Goal: Information Seeking & Learning: Learn about a topic

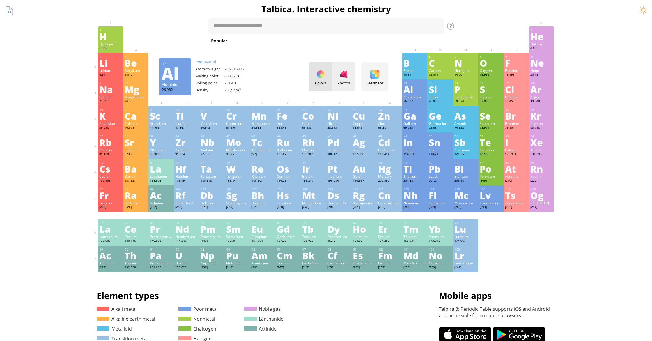
click at [350, 86] on div "Photos" at bounding box center [343, 76] width 23 height 29
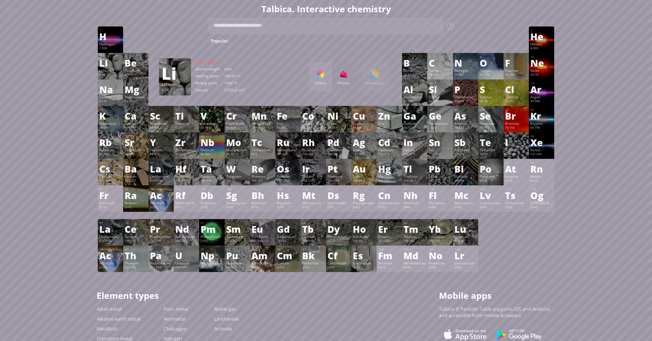
scroll to position [1, 0]
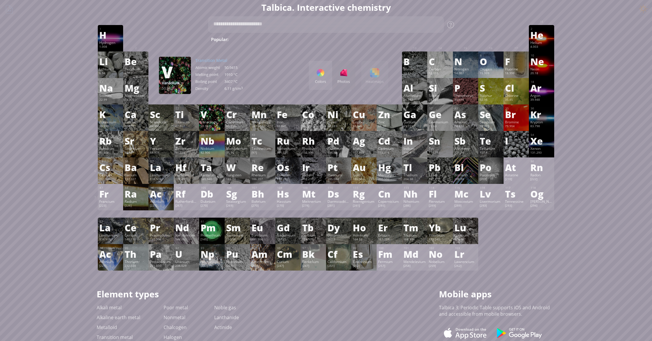
click at [216, 112] on div "V" at bounding box center [211, 114] width 22 height 9
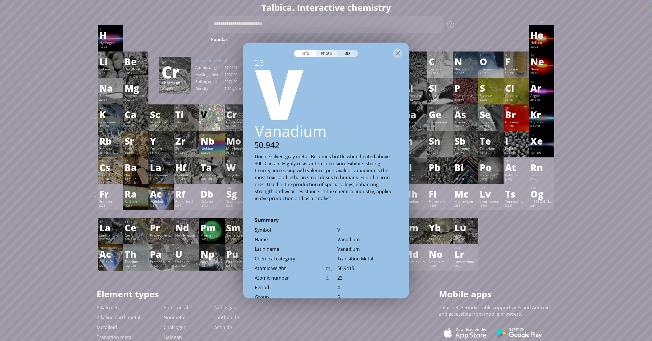
click at [327, 52] on div "Photo" at bounding box center [326, 53] width 21 height 7
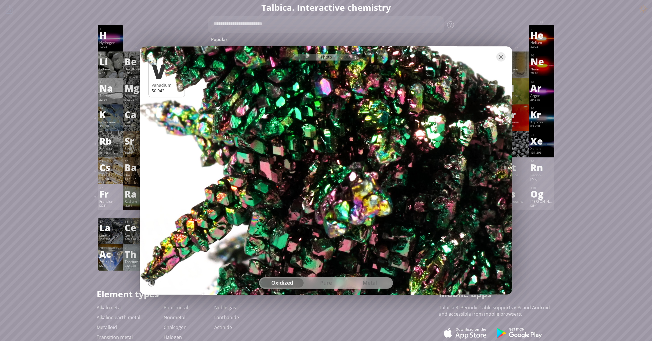
drag, startPoint x: 319, startPoint y: 137, endPoint x: 305, endPoint y: 144, distance: 15.4
click at [305, 144] on div at bounding box center [326, 170] width 376 height 251
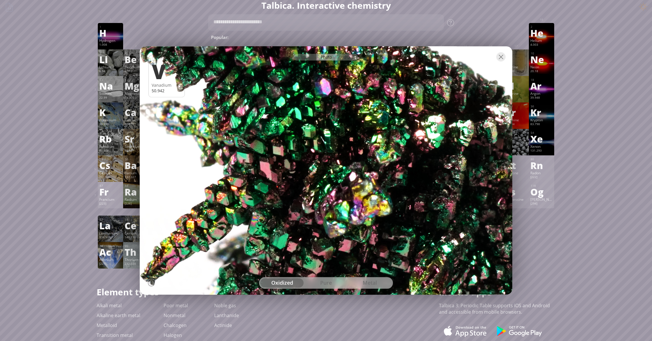
scroll to position [3, 0]
drag, startPoint x: 476, startPoint y: 139, endPoint x: 423, endPoint y: 148, distance: 53.3
click at [424, 148] on div at bounding box center [326, 170] width 376 height 251
click at [582, 52] on div "Summary Molecular formula Molecular weight Exact mass Monoisotopic mass Classif…" at bounding box center [326, 243] width 652 height 493
click at [603, 37] on span "[MEDICAL_DATA]" at bounding box center [624, 38] width 42 height 7
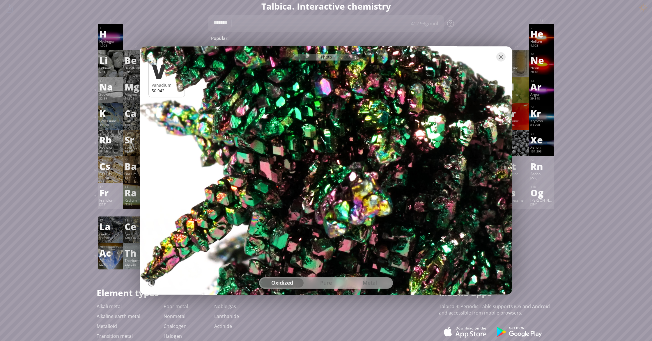
click at [332, 49] on div at bounding box center [326, 57] width 372 height 20
type textarea "*******"
click at [588, 61] on div "Summary Molecular formula Molecular weight Exact mass Monoisotopic mass Classif…" at bounding box center [326, 243] width 652 height 493
click at [555, 56] on div "Summary Molecular formula Molecular weight Exact mass Monoisotopic mass Classif…" at bounding box center [325, 243] width 471 height 493
click at [503, 55] on div at bounding box center [500, 56] width 9 height 9
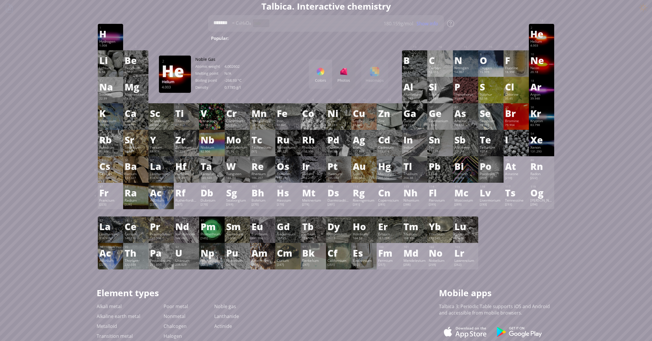
click at [550, 32] on div "He" at bounding box center [541, 33] width 22 height 9
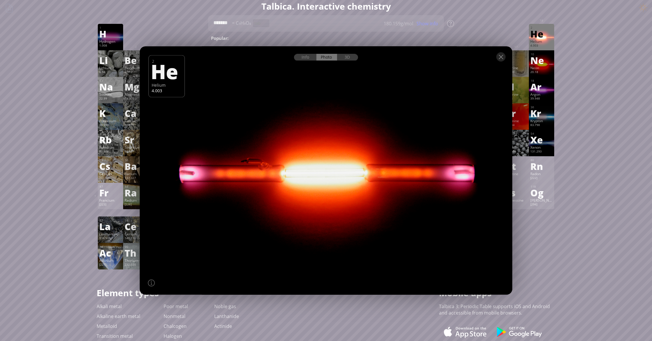
click at [406, 129] on div at bounding box center [326, 170] width 376 height 251
click at [347, 56] on div "3D" at bounding box center [347, 57] width 21 height 7
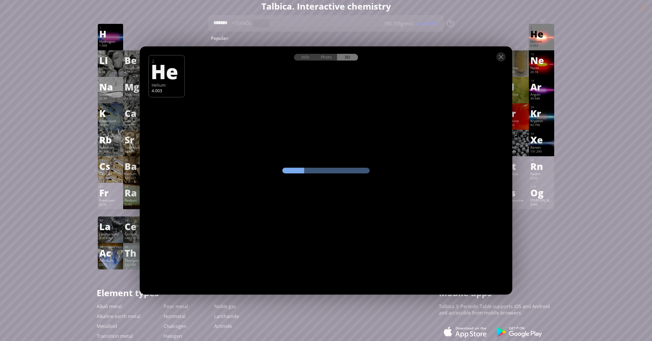
click at [352, 57] on div "Info Photo 3D" at bounding box center [326, 57] width 64 height 7
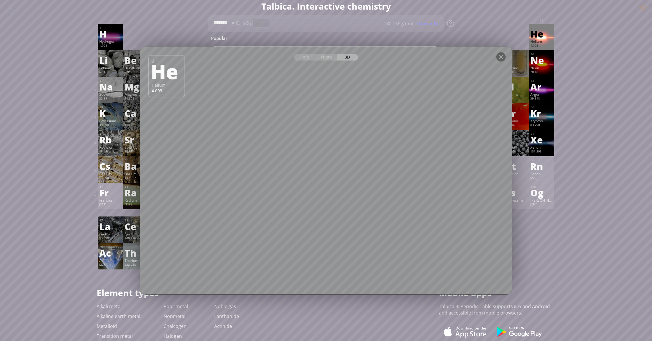
click at [543, 82] on div "18" at bounding box center [541, 81] width 22 height 4
click at [512, 91] on div "Info Photo 3D Info Photo 3D 2 He Helium 4.003 Pure helium glows orange-red in a…" at bounding box center [326, 171] width 372 height 248
click at [572, 86] on div "Summary Molecular formula Molecular weight Exact mass Monoisotopic mass Classif…" at bounding box center [326, 243] width 652 height 493
click at [502, 58] on div at bounding box center [500, 56] width 9 height 9
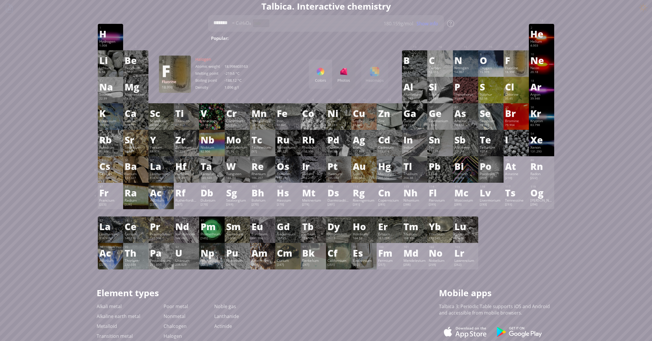
click at [522, 62] on div "F" at bounding box center [516, 60] width 22 height 9
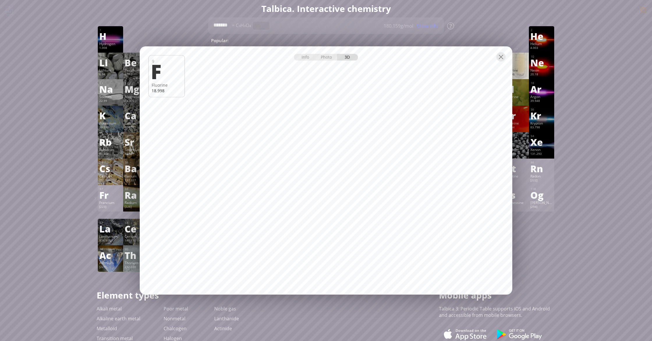
scroll to position [0, 0]
click at [334, 55] on div "Photo" at bounding box center [326, 57] width 21 height 7
click at [327, 57] on div "Info Photo 3D" at bounding box center [326, 57] width 64 height 7
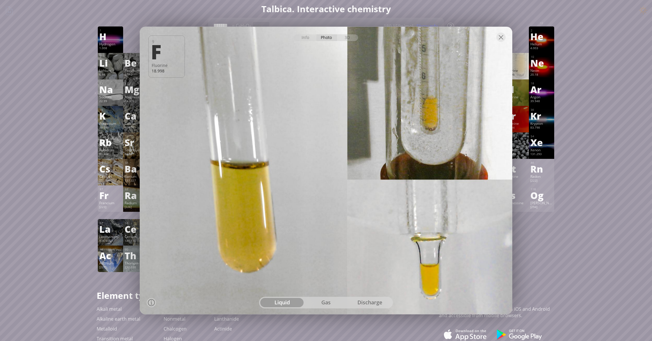
drag, startPoint x: 373, startPoint y: 83, endPoint x: 376, endPoint y: 145, distance: 62.9
click at [450, 90] on div at bounding box center [326, 170] width 376 height 290
click at [426, 136] on div at bounding box center [326, 170] width 376 height 290
drag, startPoint x: 431, startPoint y: 250, endPoint x: 424, endPoint y: 249, distance: 6.7
click at [424, 249] on div at bounding box center [326, 170] width 376 height 290
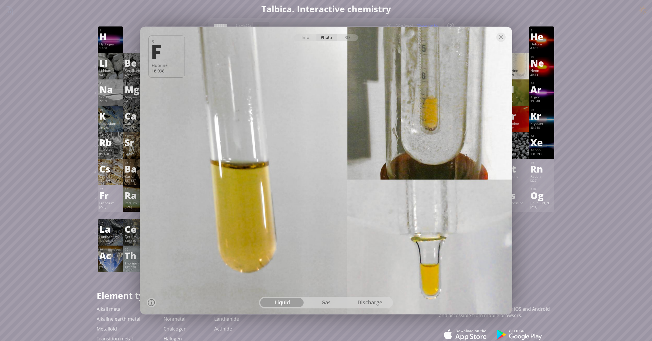
scroll to position [1, 0]
click at [220, 222] on div at bounding box center [326, 170] width 376 height 290
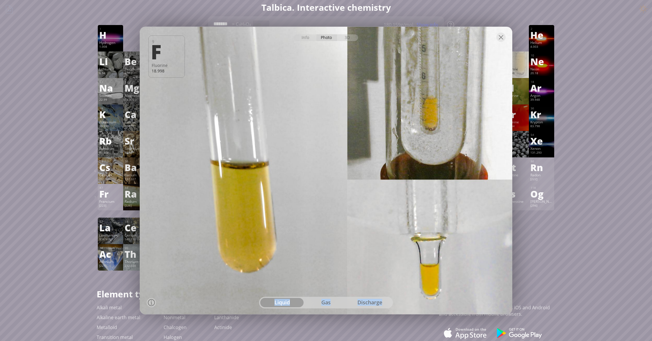
scroll to position [0, 0]
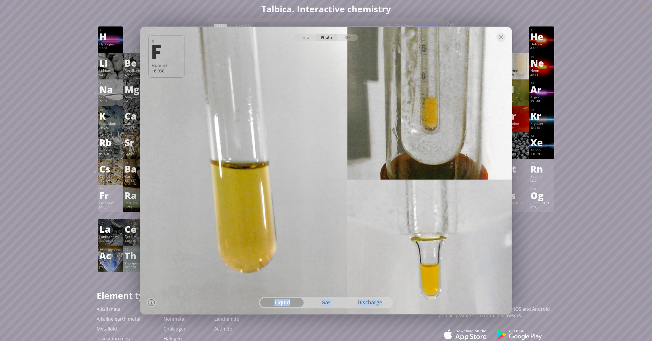
click at [305, 304] on div "gas" at bounding box center [326, 302] width 44 height 9
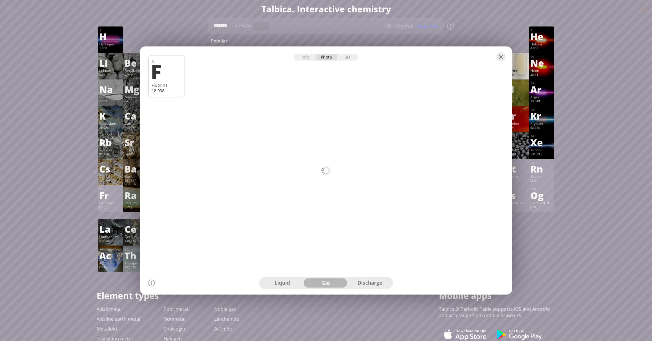
click at [328, 288] on div "gas" at bounding box center [326, 282] width 44 height 9
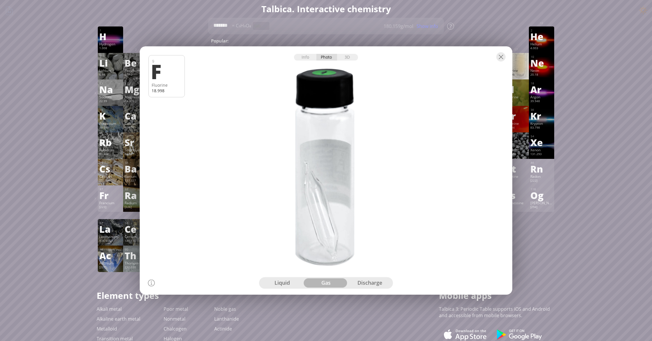
click at [272, 283] on div "liquid" at bounding box center [282, 282] width 44 height 9
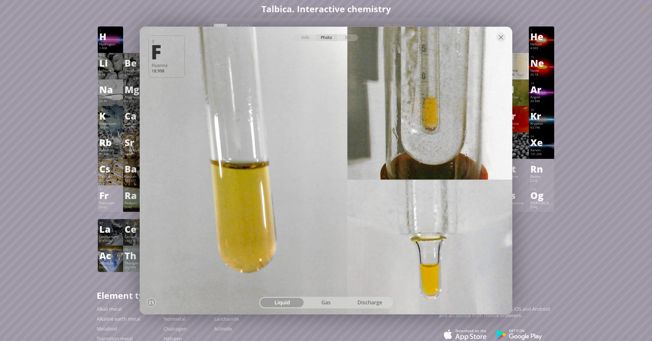
click at [359, 302] on div "discharge" at bounding box center [370, 302] width 44 height 9
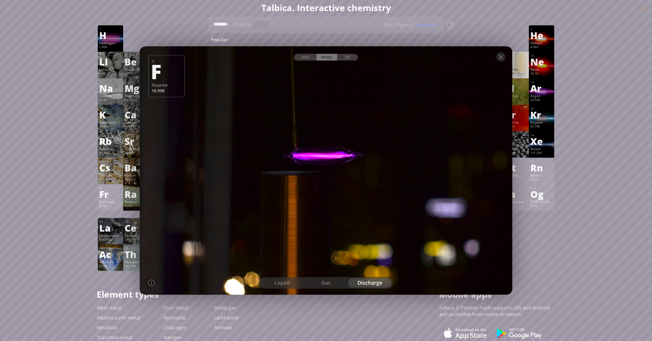
scroll to position [5, 0]
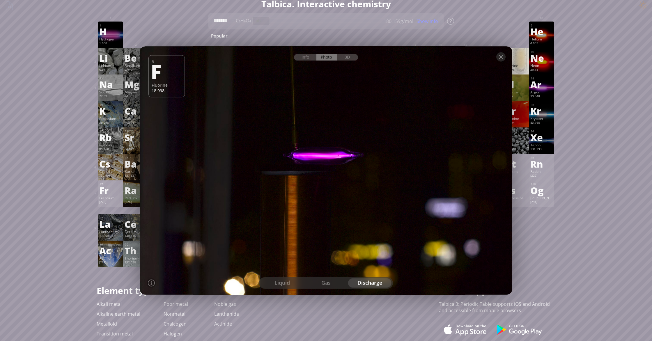
drag, startPoint x: 348, startPoint y: 249, endPoint x: 280, endPoint y: 184, distance: 94.2
click at [280, 187] on div at bounding box center [326, 170] width 376 height 251
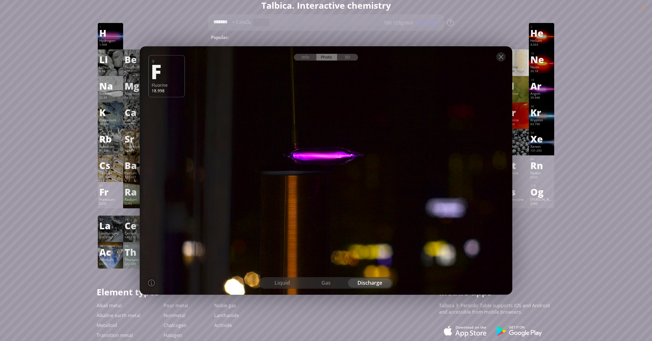
drag, startPoint x: 283, startPoint y: 179, endPoint x: 299, endPoint y: 175, distance: 15.9
click at [298, 175] on div at bounding box center [326, 170] width 376 height 251
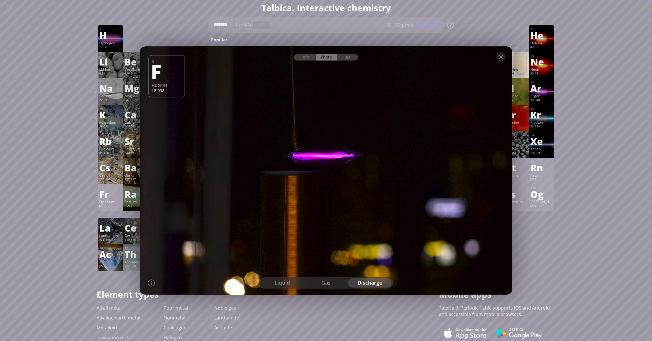
scroll to position [0, 0]
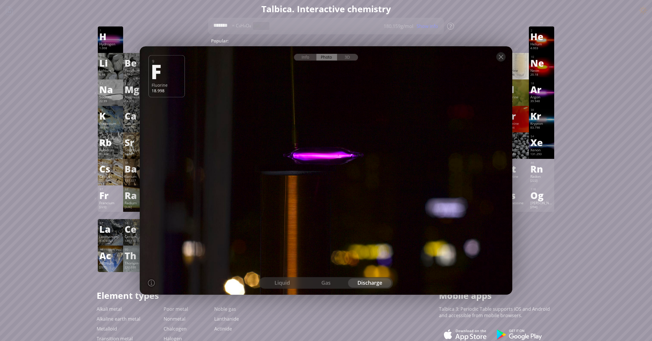
drag, startPoint x: 299, startPoint y: 175, endPoint x: 319, endPoint y: 142, distance: 38.7
click at [313, 155] on div at bounding box center [326, 170] width 376 height 251
drag, startPoint x: 320, startPoint y: 141, endPoint x: 405, endPoint y: 146, distance: 85.1
click at [405, 146] on div at bounding box center [326, 170] width 376 height 251
drag, startPoint x: 397, startPoint y: 154, endPoint x: 361, endPoint y: 157, distance: 35.9
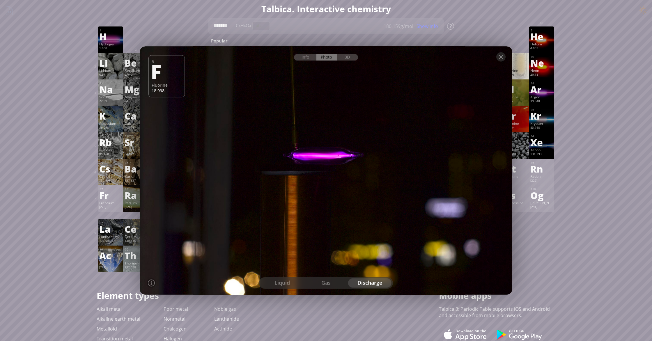
click at [361, 157] on div at bounding box center [326, 170] width 376 height 251
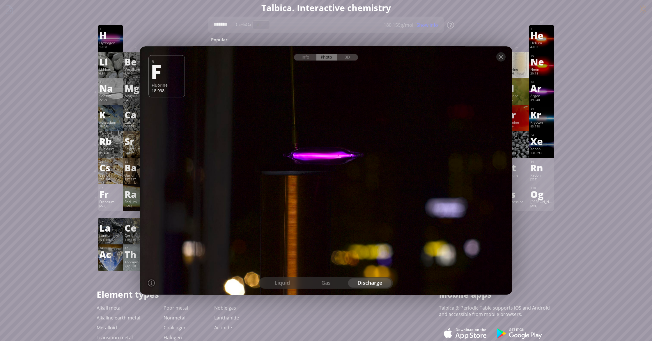
drag, startPoint x: 340, startPoint y: 164, endPoint x: 503, endPoint y: 90, distance: 179.2
click at [343, 157] on div at bounding box center [326, 170] width 376 height 251
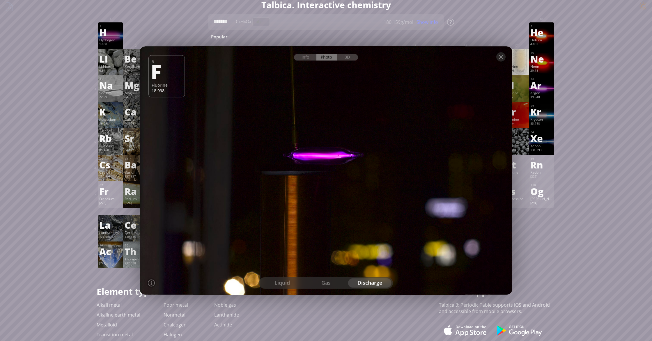
click at [566, 48] on div "Summary Molecular formula Molecular weight Exact mass Monoisotopic mass Classif…" at bounding box center [326, 242] width 652 height 493
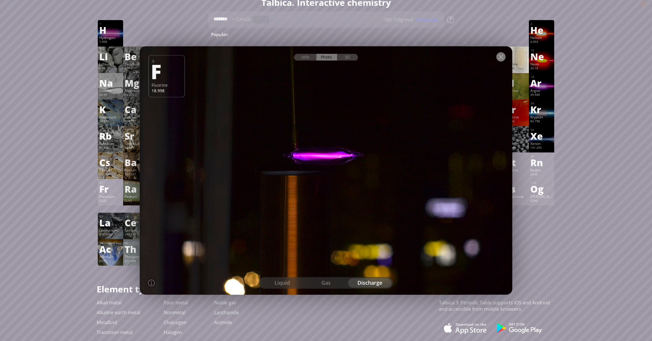
click at [502, 56] on div at bounding box center [500, 56] width 9 height 9
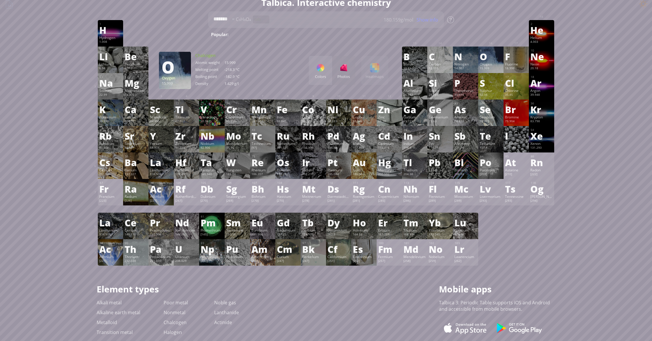
scroll to position [6, 0]
click at [513, 91] on div "Chlorine" at bounding box center [516, 90] width 22 height 5
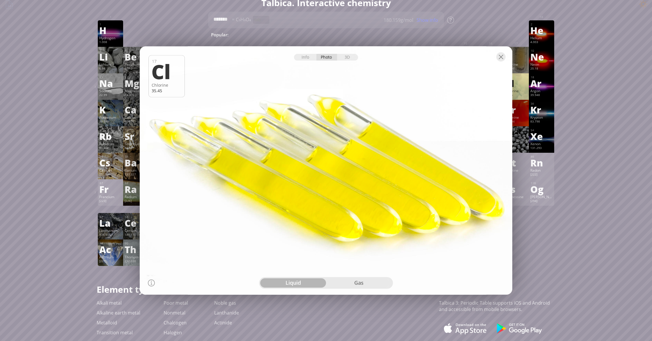
drag, startPoint x: 350, startPoint y: 89, endPoint x: 304, endPoint y: 103, distance: 48.0
click at [304, 103] on div at bounding box center [326, 170] width 376 height 251
click at [353, 278] on div "gas" at bounding box center [359, 282] width 66 height 9
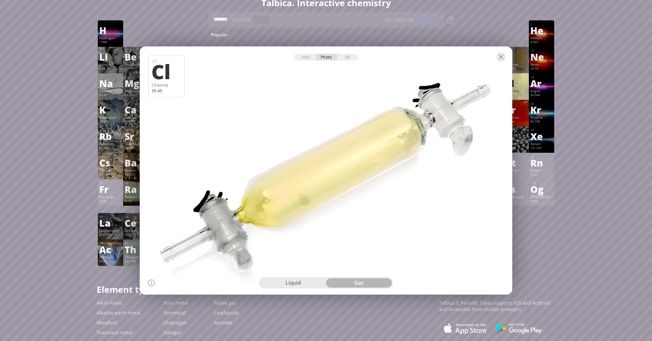
drag, startPoint x: 320, startPoint y: 201, endPoint x: 331, endPoint y: 199, distance: 11.0
click at [330, 191] on div at bounding box center [326, 170] width 376 height 251
click at [293, 285] on div "liquid" at bounding box center [293, 282] width 66 height 9
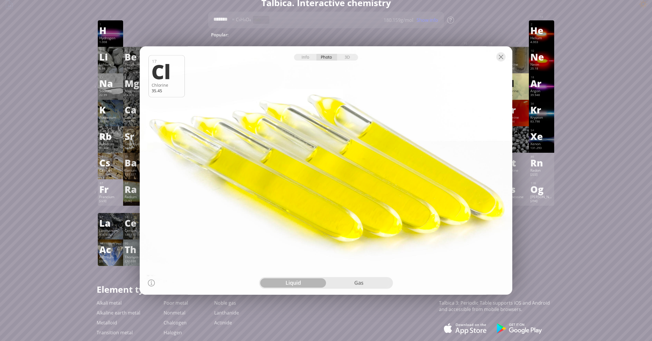
click at [343, 280] on div "gas" at bounding box center [359, 282] width 66 height 9
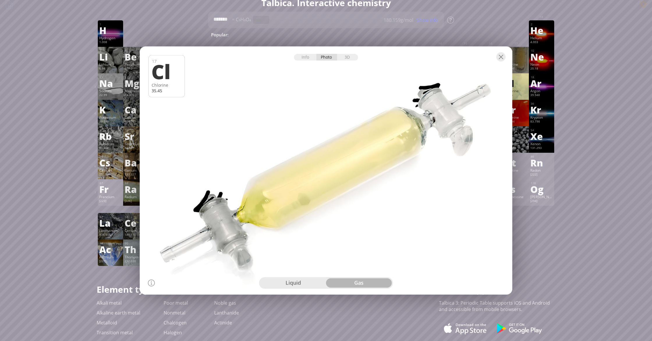
click at [618, 70] on div "Summary Molecular formula Molecular weight Exact mass Monoisotopic mass Classif…" at bounding box center [326, 240] width 652 height 493
click at [501, 56] on div at bounding box center [500, 56] width 9 height 9
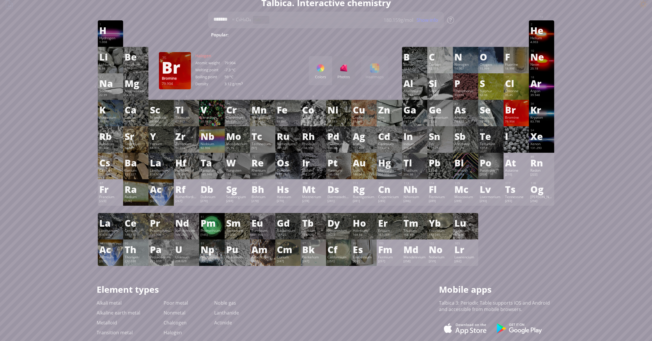
click at [518, 122] on div "79.904" at bounding box center [516, 122] width 22 height 5
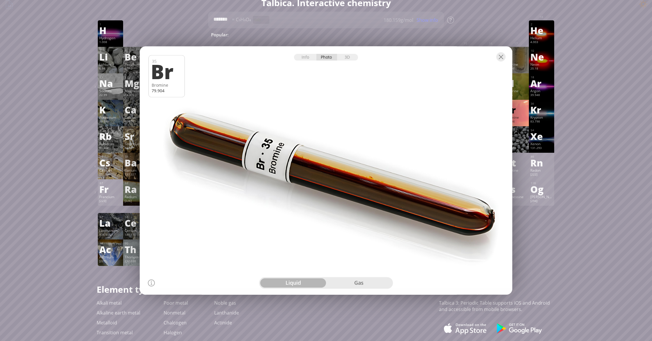
drag, startPoint x: 387, startPoint y: 210, endPoint x: 303, endPoint y: 186, distance: 86.6
click at [309, 187] on div at bounding box center [326, 170] width 376 height 251
drag, startPoint x: 302, startPoint y: 183, endPoint x: 360, endPoint y: 136, distance: 74.0
click at [345, 142] on div at bounding box center [326, 170] width 376 height 251
click at [371, 285] on div "gas" at bounding box center [359, 282] width 66 height 9
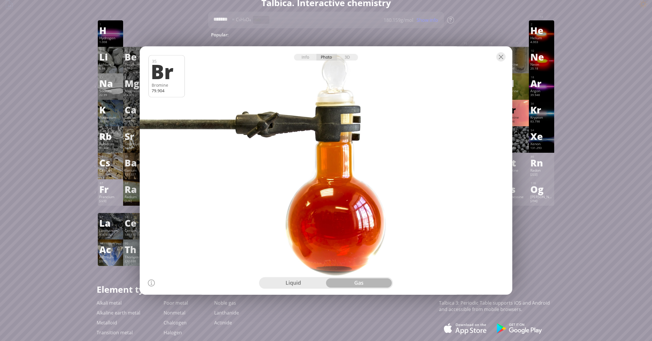
click at [305, 282] on div "liquid" at bounding box center [293, 282] width 66 height 9
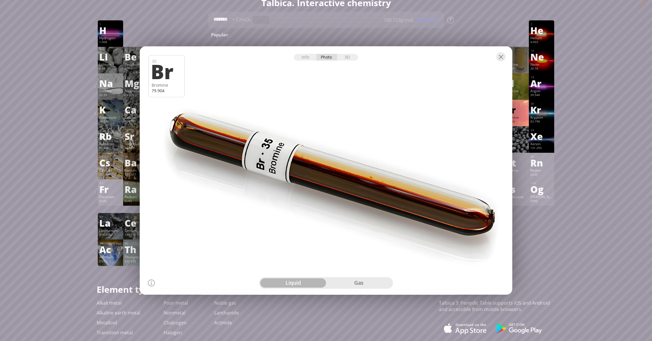
click at [349, 281] on div "gas" at bounding box center [359, 282] width 66 height 9
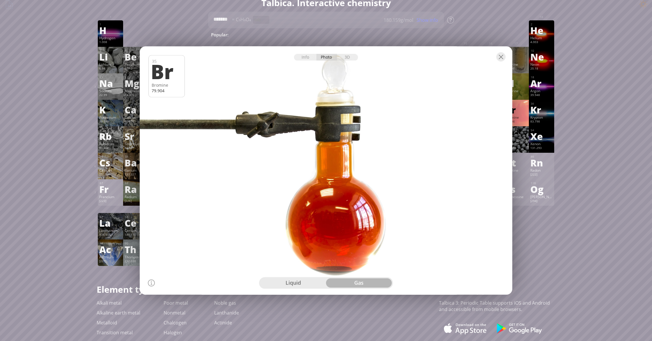
click at [600, 54] on div "Summary Molecular formula Molecular weight Exact mass Monoisotopic mass Classif…" at bounding box center [326, 240] width 652 height 493
click at [536, 107] on div "Kr" at bounding box center [541, 109] width 22 height 9
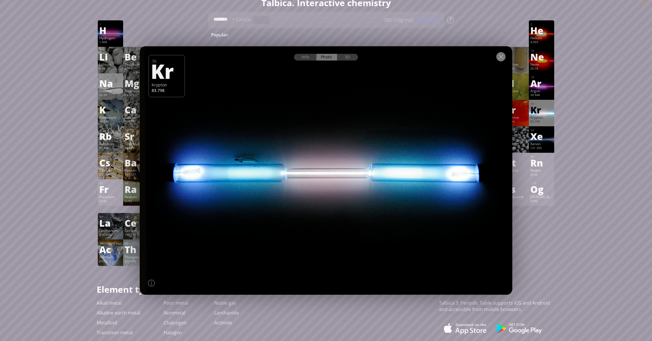
click at [504, 57] on div at bounding box center [500, 56] width 9 height 9
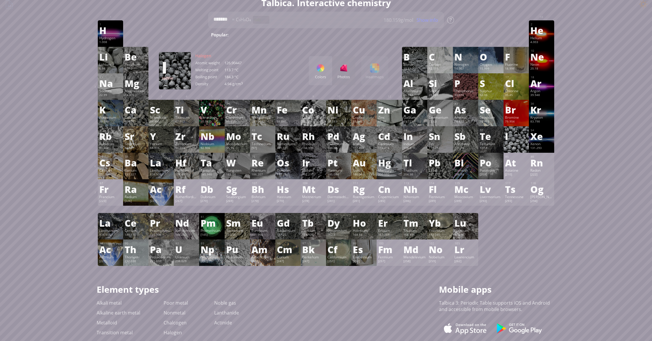
click at [514, 143] on div "Iodine" at bounding box center [516, 143] width 22 height 5
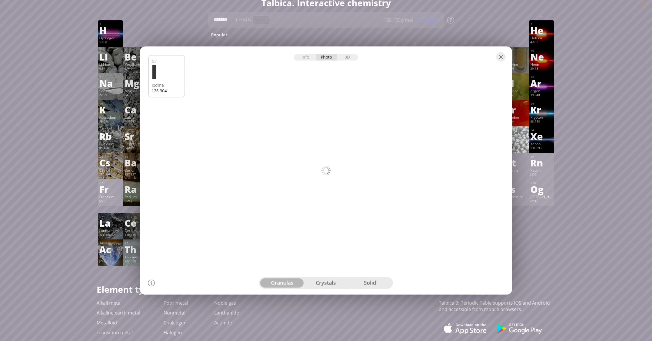
click at [317, 283] on div "crystals" at bounding box center [326, 282] width 44 height 9
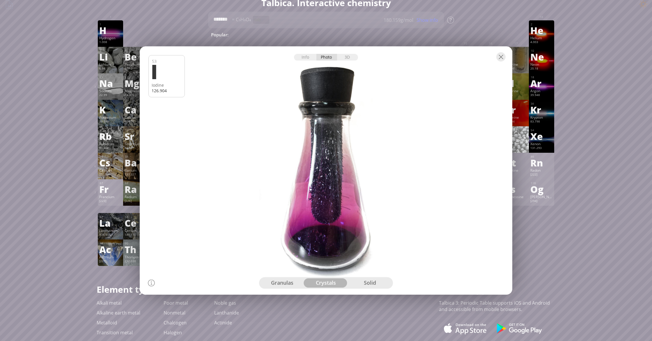
drag, startPoint x: 308, startPoint y: 223, endPoint x: 324, endPoint y: 161, distance: 64.2
click at [321, 163] on div at bounding box center [326, 170] width 376 height 251
drag, startPoint x: 324, startPoint y: 161, endPoint x: 331, endPoint y: 215, distance: 54.2
click at [337, 184] on div at bounding box center [326, 170] width 376 height 251
click at [294, 281] on div "granulas" at bounding box center [282, 282] width 44 height 9
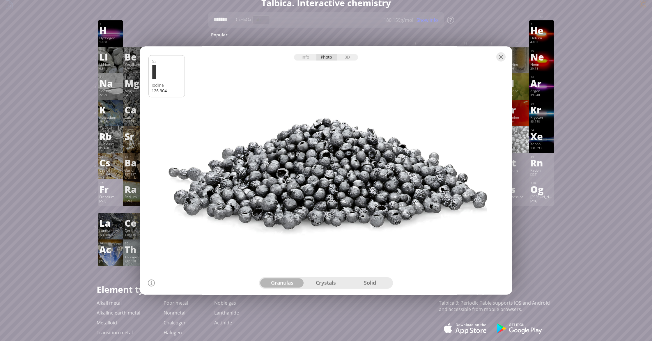
drag, startPoint x: 326, startPoint y: 176, endPoint x: 313, endPoint y: 154, distance: 25.4
click at [313, 154] on div at bounding box center [326, 170] width 376 height 251
drag, startPoint x: 313, startPoint y: 154, endPoint x: 314, endPoint y: 181, distance: 26.2
click at [306, 196] on div at bounding box center [326, 170] width 376 height 251
drag, startPoint x: 321, startPoint y: 175, endPoint x: 429, endPoint y: 174, distance: 108.2
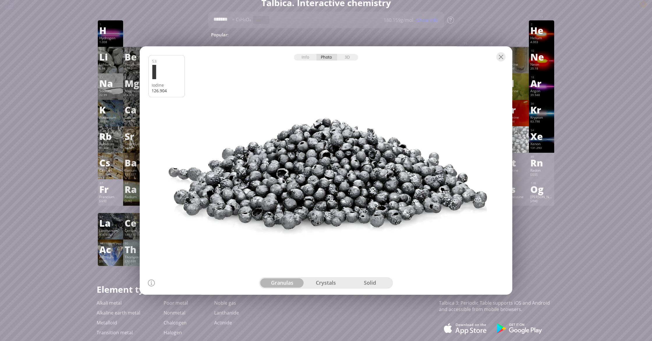
click at [415, 159] on div at bounding box center [326, 170] width 376 height 251
click at [371, 285] on div "solid" at bounding box center [370, 282] width 44 height 9
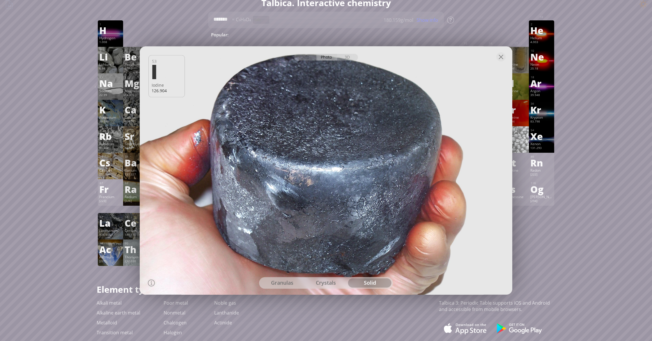
drag, startPoint x: 301, startPoint y: 203, endPoint x: 303, endPoint y: 205, distance: 3.1
click at [312, 221] on div at bounding box center [326, 170] width 376 height 251
click at [303, 205] on div at bounding box center [326, 170] width 376 height 251
click at [330, 164] on div at bounding box center [326, 170] width 376 height 251
click at [569, 95] on div "Summary Molecular formula Molecular weight Exact mass Monoisotopic mass Classif…" at bounding box center [326, 240] width 652 height 493
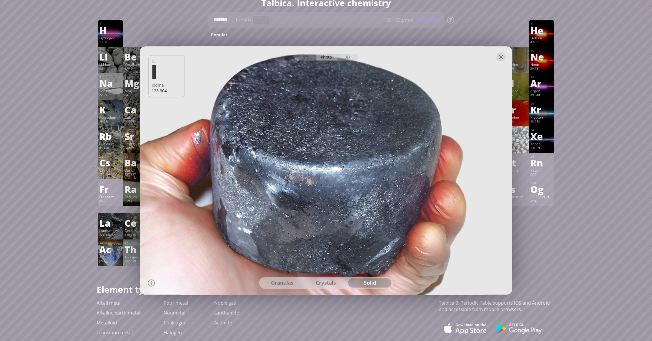
click at [500, 59] on div at bounding box center [500, 56] width 9 height 9
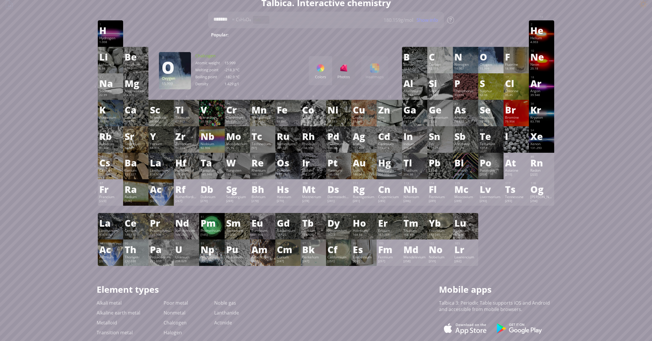
click at [486, 64] on div "Oxygen" at bounding box center [490, 64] width 22 height 5
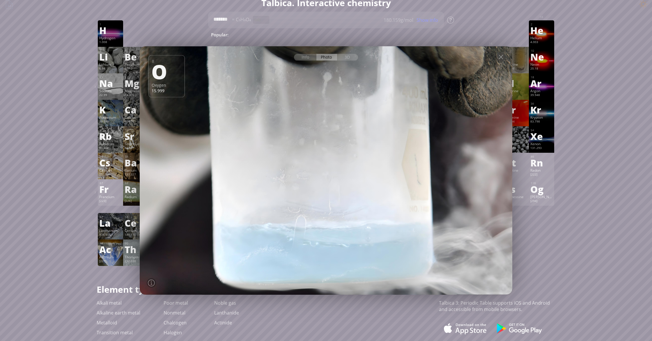
drag, startPoint x: 331, startPoint y: 111, endPoint x: 285, endPoint y: 61, distance: 67.5
click at [285, 90] on div at bounding box center [326, 170] width 376 height 251
drag, startPoint x: 365, startPoint y: 239, endPoint x: 332, endPoint y: 150, distance: 95.2
click at [332, 152] on div at bounding box center [326, 170] width 376 height 251
drag, startPoint x: 290, startPoint y: 224, endPoint x: 286, endPoint y: 227, distance: 4.7
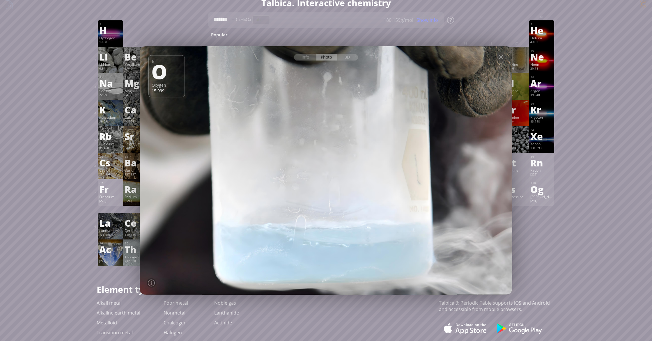
click at [286, 227] on div at bounding box center [326, 170] width 376 height 251
click at [504, 59] on div at bounding box center [500, 56] width 9 height 9
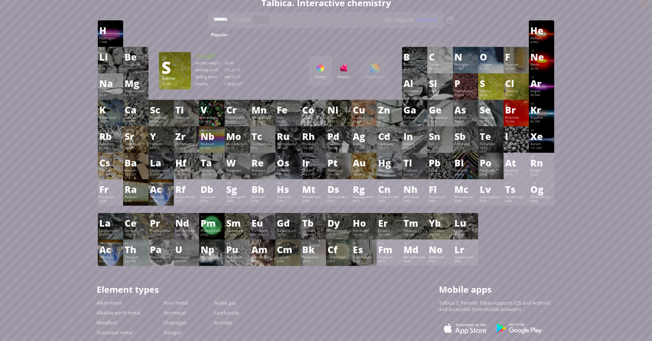
click at [483, 84] on div "S" at bounding box center [490, 83] width 22 height 9
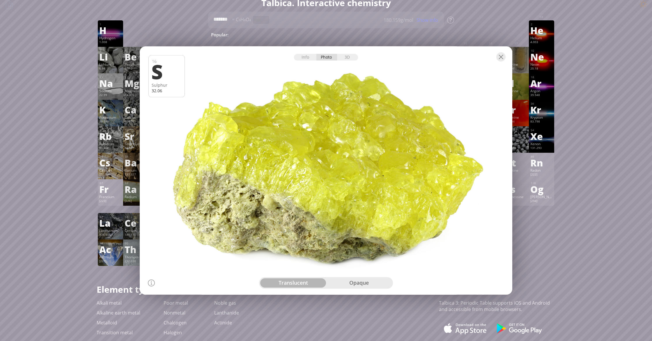
drag, startPoint x: 305, startPoint y: 184, endPoint x: 219, endPoint y: 169, distance: 88.0
click at [217, 181] on div at bounding box center [326, 170] width 376 height 251
click at [379, 285] on div "opaque" at bounding box center [359, 282] width 66 height 9
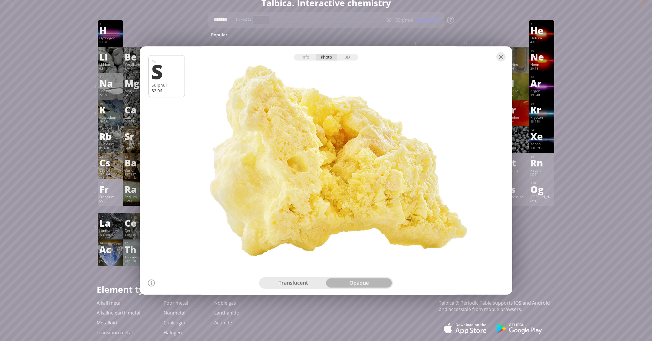
drag, startPoint x: 401, startPoint y: 193, endPoint x: 403, endPoint y: 184, distance: 8.9
click at [403, 184] on div at bounding box center [326, 170] width 376 height 251
click at [310, 284] on div "translucent" at bounding box center [293, 282] width 66 height 9
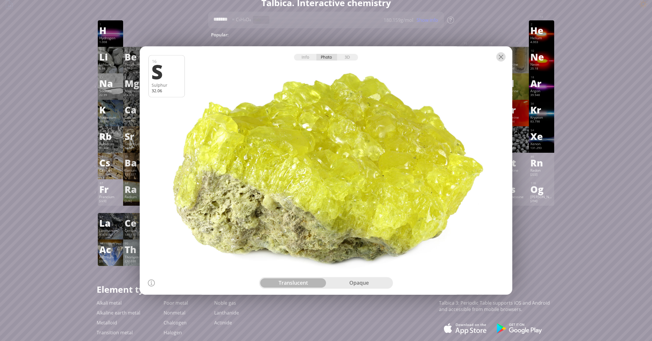
click at [502, 57] on div at bounding box center [500, 56] width 9 height 9
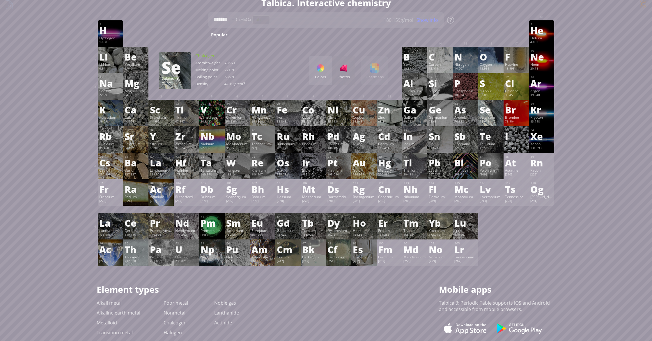
click at [495, 117] on div "Selenium" at bounding box center [490, 117] width 22 height 5
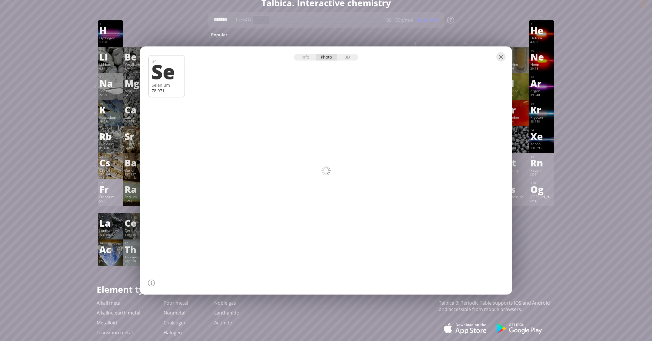
drag, startPoint x: 322, startPoint y: 95, endPoint x: 322, endPoint y: 105, distance: 10.2
click at [322, 105] on div at bounding box center [326, 170] width 376 height 251
click at [344, 58] on div "3D" at bounding box center [347, 57] width 21 height 7
click at [334, 57] on div "Photo" at bounding box center [326, 57] width 21 height 7
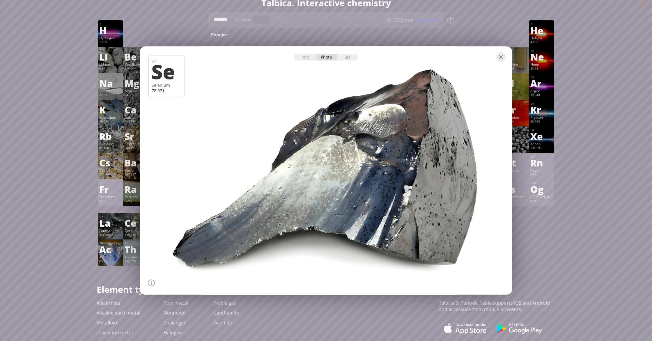
drag, startPoint x: 428, startPoint y: 130, endPoint x: 418, endPoint y: 138, distance: 11.8
click at [418, 138] on div at bounding box center [326, 170] width 376 height 251
click at [500, 61] on div at bounding box center [500, 56] width 9 height 9
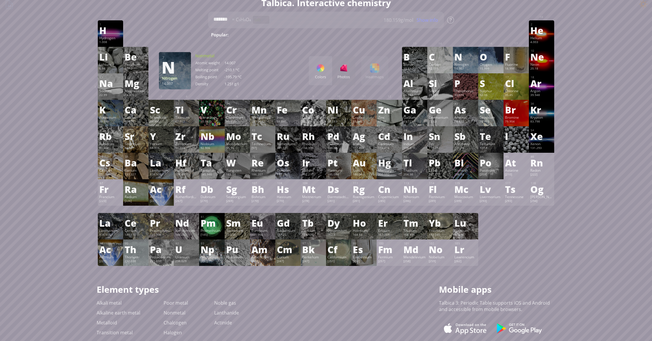
click at [456, 66] on div "Nitrogen" at bounding box center [465, 64] width 22 height 5
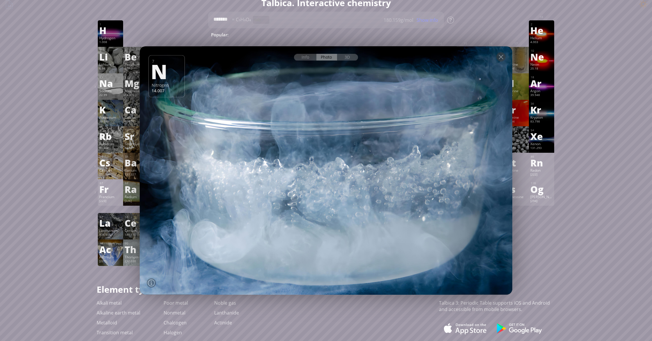
drag, startPoint x: 465, startPoint y: 193, endPoint x: 270, endPoint y: 150, distance: 199.4
click at [301, 168] on div at bounding box center [326, 170] width 376 height 251
drag, startPoint x: 268, startPoint y: 148, endPoint x: 329, endPoint y: 92, distance: 83.2
click at [324, 95] on div at bounding box center [326, 170] width 376 height 251
click at [504, 58] on div at bounding box center [500, 56] width 9 height 9
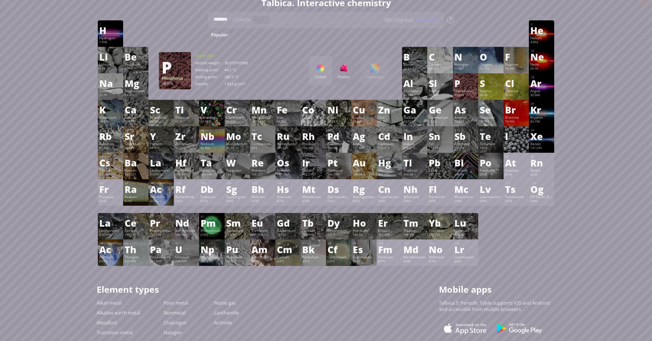
click at [464, 87] on div "P" at bounding box center [465, 83] width 22 height 9
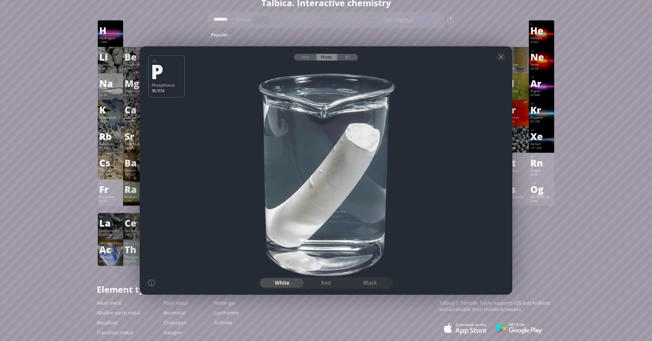
click at [333, 286] on div "red" at bounding box center [326, 282] width 44 height 9
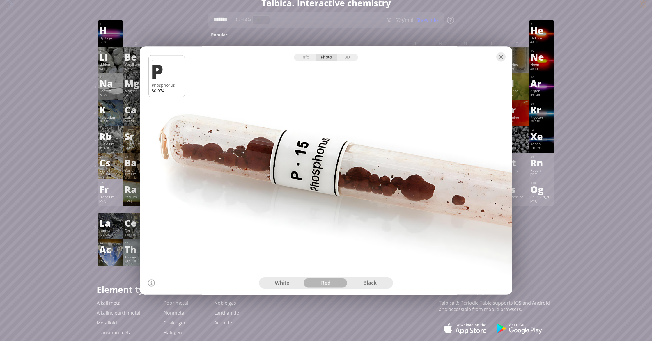
click at [357, 286] on div "black" at bounding box center [370, 282] width 44 height 9
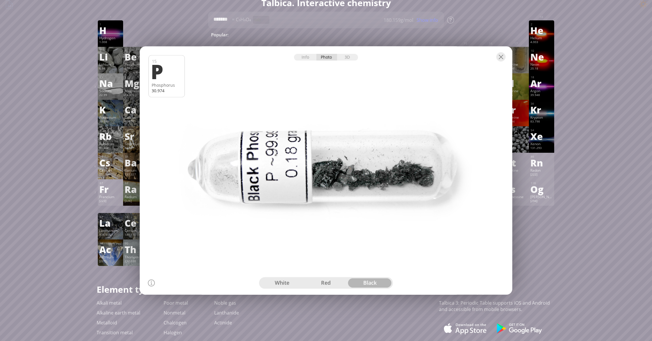
click at [286, 278] on div "white" at bounding box center [282, 282] width 44 height 9
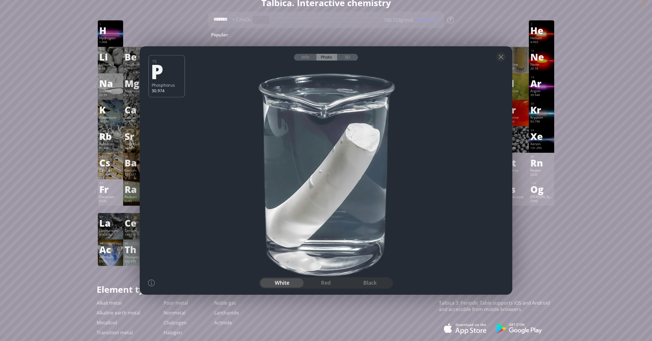
click at [324, 282] on div "red" at bounding box center [326, 282] width 44 height 9
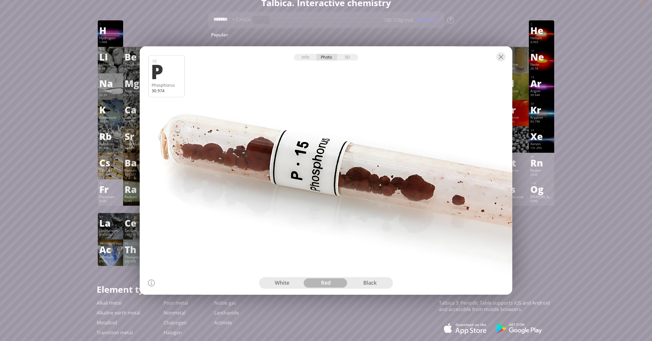
click at [350, 282] on div "black" at bounding box center [370, 282] width 44 height 9
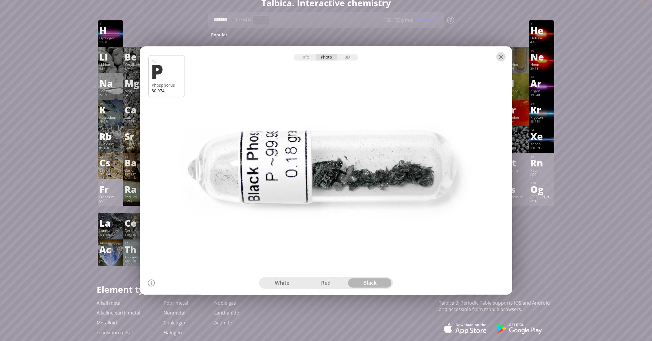
click at [504, 56] on div at bounding box center [500, 56] width 9 height 9
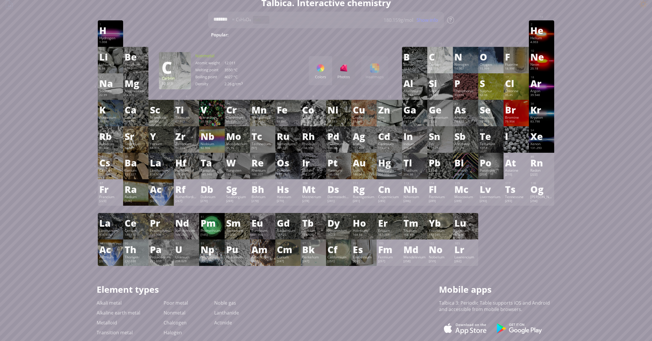
click at [437, 61] on div "C" at bounding box center [440, 56] width 22 height 9
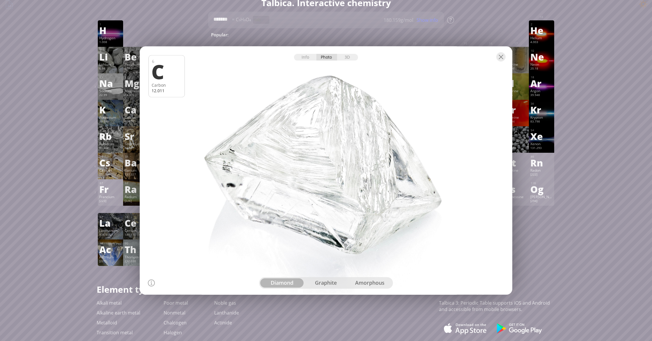
drag, startPoint x: 379, startPoint y: 154, endPoint x: 279, endPoint y: 139, distance: 100.6
click at [280, 142] on div at bounding box center [326, 170] width 376 height 251
click at [312, 279] on div "graphite" at bounding box center [326, 282] width 44 height 9
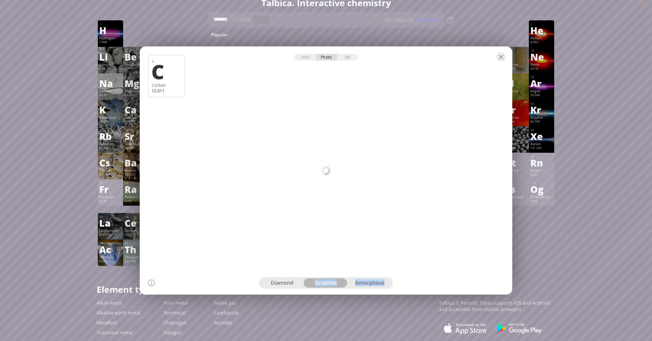
click at [329, 282] on div "graphite" at bounding box center [326, 282] width 44 height 9
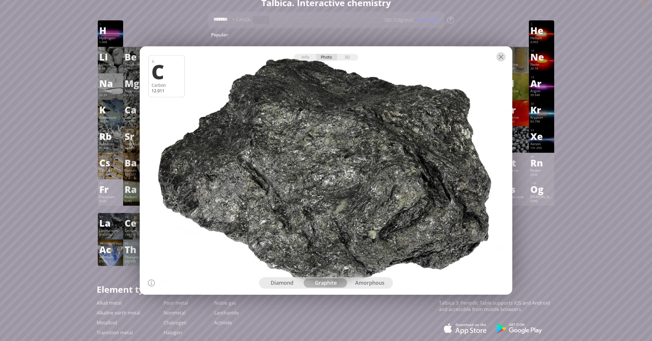
click at [499, 58] on div at bounding box center [500, 56] width 9 height 9
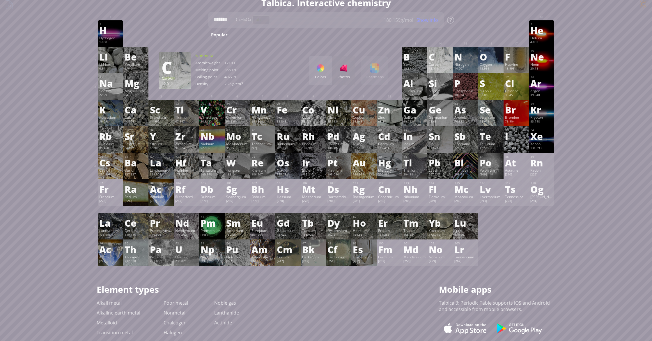
click at [434, 61] on div "C" at bounding box center [440, 56] width 22 height 9
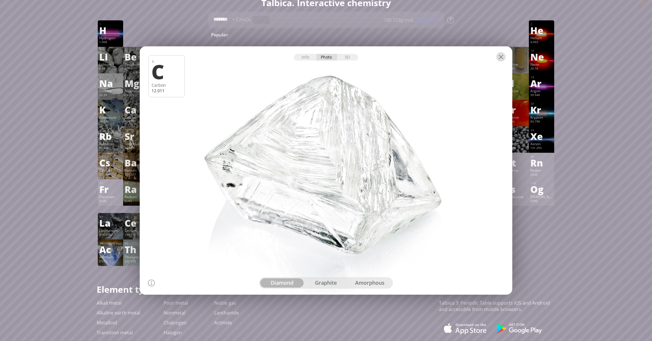
click at [502, 59] on div at bounding box center [500, 56] width 9 height 9
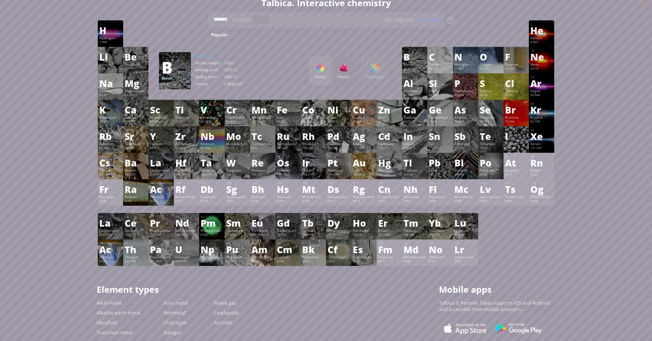
click at [418, 69] on div "10.81" at bounding box center [414, 69] width 22 height 5
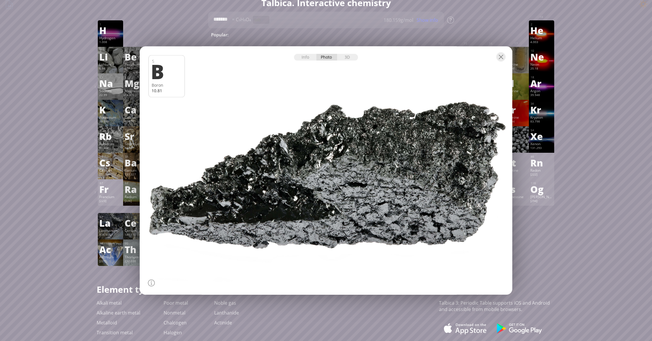
drag, startPoint x: 355, startPoint y: 161, endPoint x: 334, endPoint y: 168, distance: 22.4
click at [334, 168] on div at bounding box center [326, 170] width 376 height 251
click at [503, 56] on div at bounding box center [500, 56] width 9 height 9
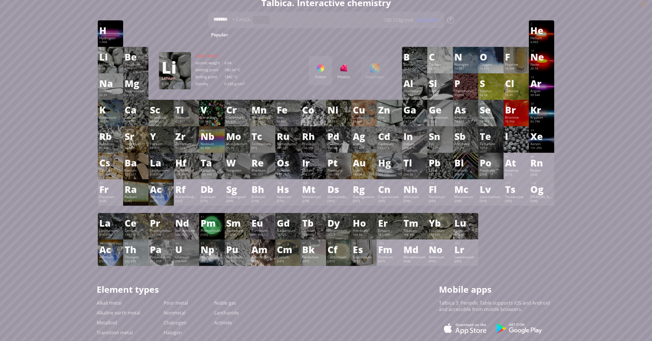
click at [110, 58] on div "Li" at bounding box center [110, 56] width 22 height 9
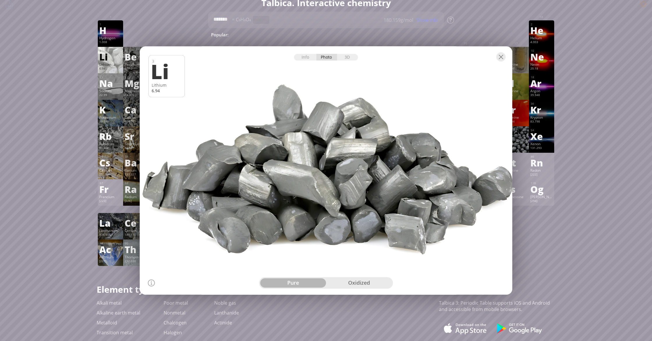
click at [376, 282] on div "oxidized" at bounding box center [359, 282] width 66 height 9
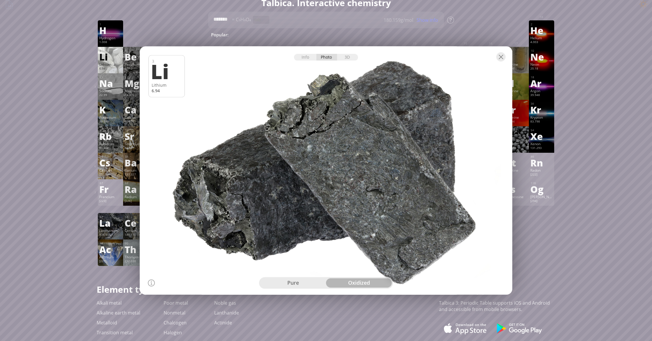
click at [310, 282] on div "pure" at bounding box center [293, 282] width 66 height 9
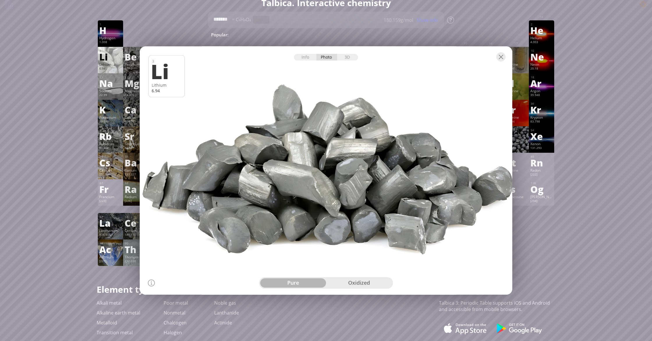
drag, startPoint x: 304, startPoint y: 129, endPoint x: 361, endPoint y: 102, distance: 62.6
click at [355, 108] on div at bounding box center [326, 170] width 376 height 251
drag, startPoint x: 360, startPoint y: 101, endPoint x: 352, endPoint y: 120, distance: 20.8
click at [352, 120] on div at bounding box center [326, 170] width 376 height 251
click at [346, 58] on div "3D" at bounding box center [347, 57] width 21 height 7
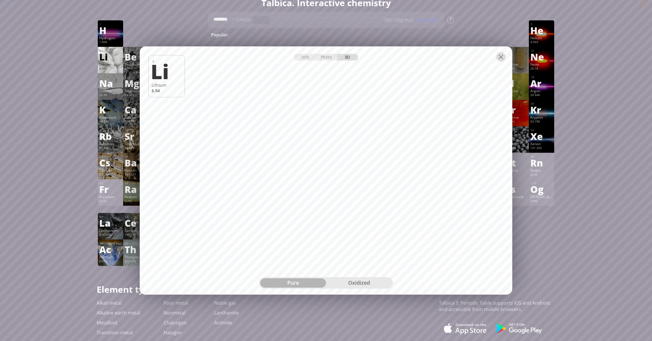
click at [501, 57] on div at bounding box center [500, 56] width 9 height 9
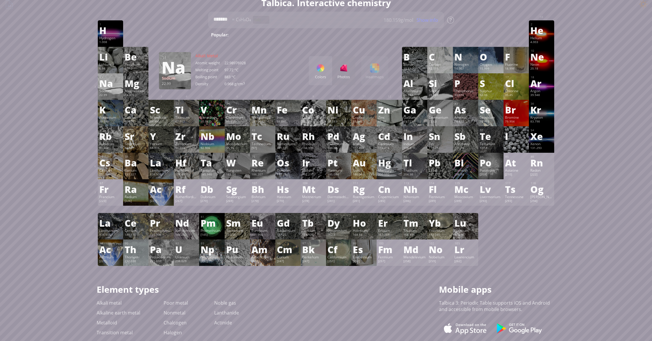
click at [102, 88] on div "Na" at bounding box center [110, 83] width 22 height 9
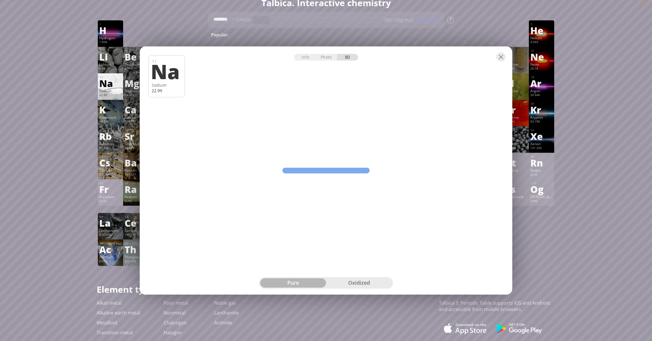
click at [374, 105] on div "Info Photo 3D Info Photo 3D 11 Na Sodium 22.99 Pure lithium (99.9% fine), just …" at bounding box center [326, 171] width 372 height 248
click at [503, 56] on div at bounding box center [500, 56] width 9 height 9
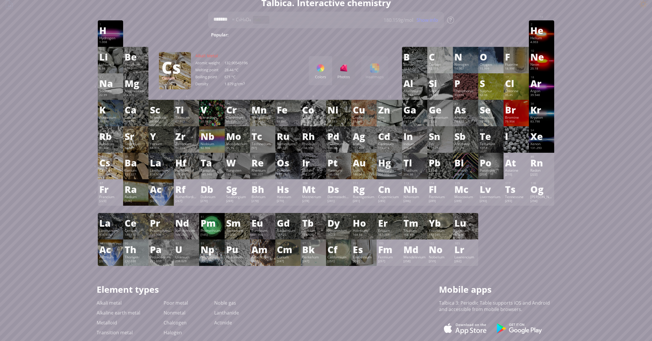
click at [112, 176] on div "132.905" at bounding box center [110, 175] width 22 height 5
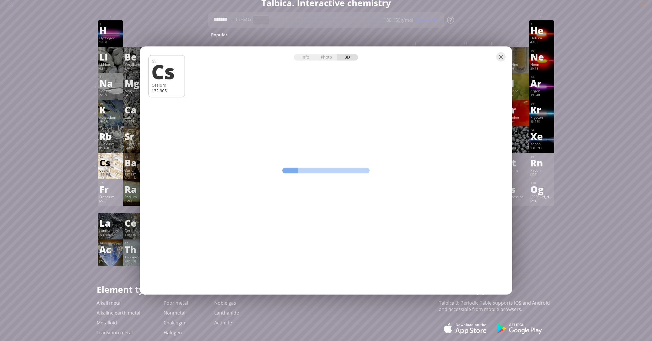
click at [490, 174] on div "Info Photo 3D Info Photo 3D 55 Cs Cesium 132.905 Pure lithium (99.9% fine), jus…" at bounding box center [326, 171] width 372 height 248
click at [320, 58] on div "Photo" at bounding box center [326, 57] width 21 height 7
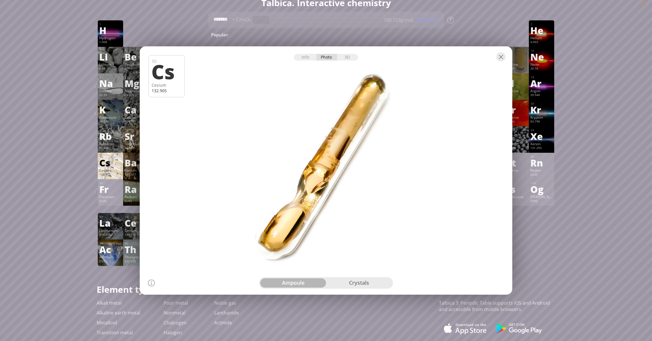
drag, startPoint x: 345, startPoint y: 145, endPoint x: 402, endPoint y: 134, distance: 58.1
click at [399, 133] on div at bounding box center [326, 170] width 376 height 251
drag, startPoint x: 389, startPoint y: 127, endPoint x: 356, endPoint y: 112, distance: 35.8
click at [365, 120] on div at bounding box center [326, 170] width 376 height 251
drag, startPoint x: 355, startPoint y: 110, endPoint x: 398, endPoint y: 106, distance: 43.0
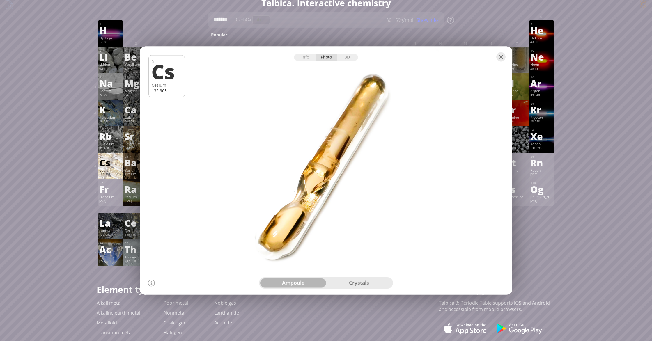
click at [398, 106] on div at bounding box center [326, 170] width 376 height 251
drag, startPoint x: 315, startPoint y: 197, endPoint x: 290, endPoint y: 213, distance: 30.3
click at [290, 213] on div at bounding box center [326, 170] width 376 height 251
click at [290, 214] on div at bounding box center [326, 170] width 376 height 251
drag, startPoint x: 290, startPoint y: 214, endPoint x: 352, endPoint y: 249, distance: 71.3
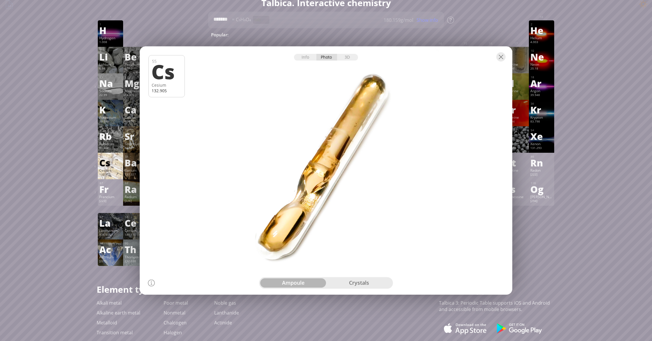
click at [342, 232] on div at bounding box center [326, 170] width 376 height 251
click at [369, 281] on div "crystals" at bounding box center [359, 282] width 66 height 9
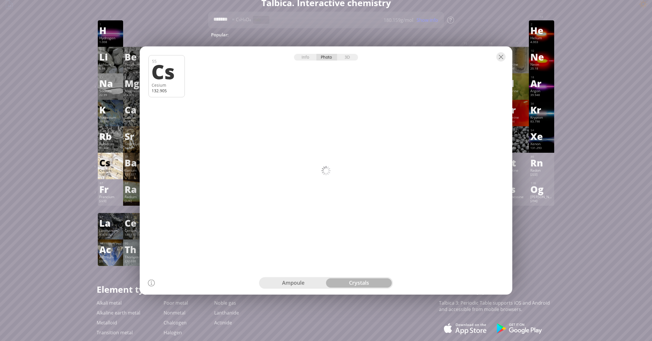
drag, startPoint x: 378, startPoint y: 285, endPoint x: 356, endPoint y: 282, distance: 21.5
click at [378, 285] on div "crystals" at bounding box center [359, 282] width 66 height 9
drag, startPoint x: 322, startPoint y: 158, endPoint x: 342, endPoint y: 154, distance: 21.1
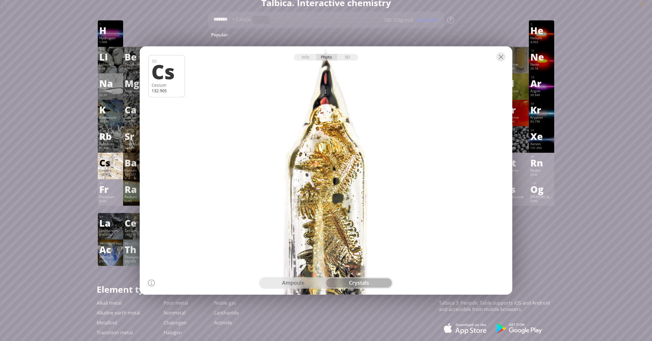
click at [342, 154] on div at bounding box center [326, 170] width 376 height 251
click at [499, 55] on div at bounding box center [500, 56] width 9 height 9
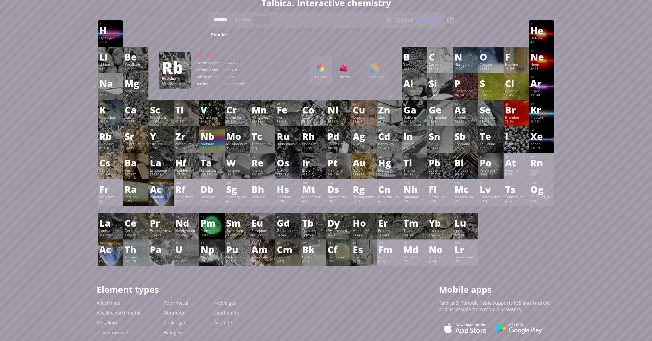
click at [207, 57] on div "Alkali Metal" at bounding box center [224, 56] width 58 height 6
drag, startPoint x: 203, startPoint y: 78, endPoint x: 250, endPoint y: 79, distance: 46.3
click at [250, 79] on div "Alkali Metal Atomic weight 85.4678 Melting point 39.31 °C Boiling point 688 °C …" at bounding box center [224, 70] width 58 height 35
click at [106, 52] on div "Li" at bounding box center [110, 56] width 22 height 9
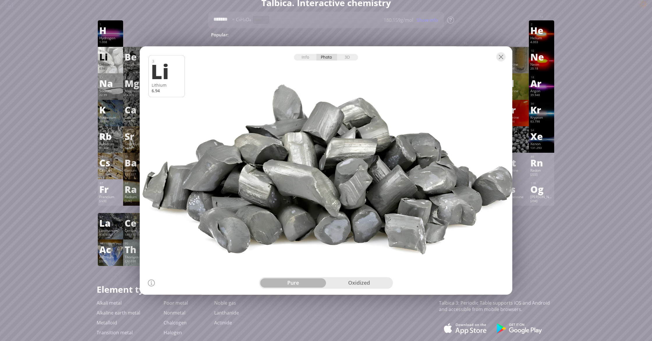
click at [506, 56] on div at bounding box center [326, 57] width 372 height 20
click at [501, 56] on div at bounding box center [500, 56] width 9 height 9
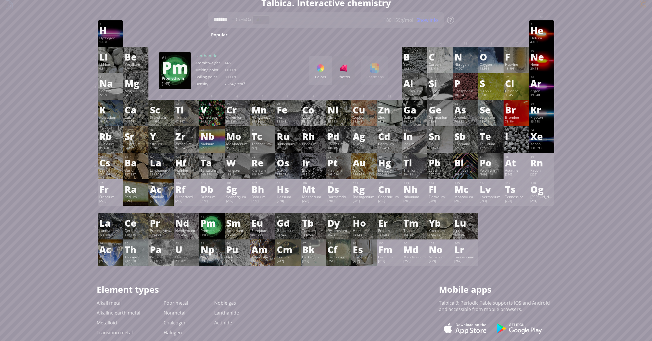
click at [203, 225] on div "Pm" at bounding box center [211, 222] width 22 height 9
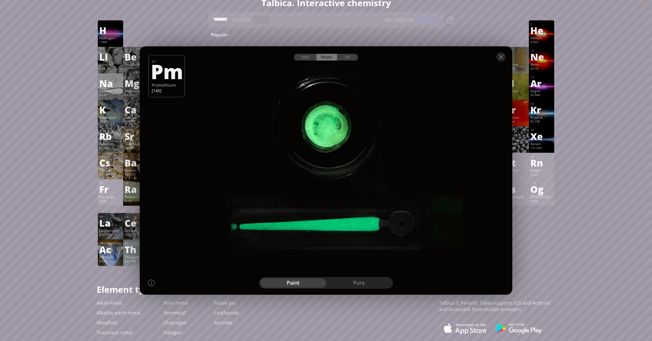
drag, startPoint x: 380, startPoint y: 223, endPoint x: 352, endPoint y: 257, distance: 43.6
click at [361, 239] on div at bounding box center [326, 170] width 376 height 251
click at [368, 283] on div "pure" at bounding box center [359, 282] width 66 height 9
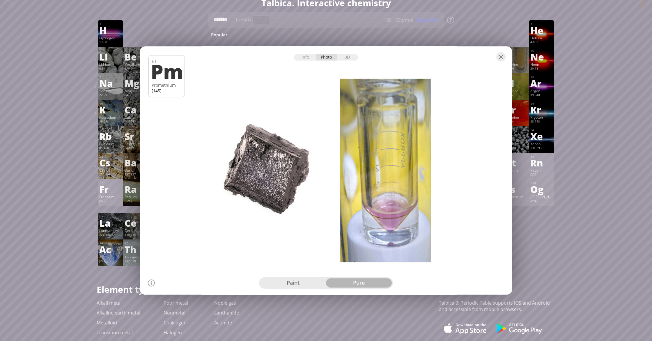
drag, startPoint x: 365, startPoint y: 129, endPoint x: 346, endPoint y: 99, distance: 35.9
click at [347, 106] on div at bounding box center [326, 170] width 376 height 251
click at [349, 60] on div "Info Photo 3D Info Photo 3D 61 Pm Promethium [145] Left: Metal promethium. Righ…" at bounding box center [326, 170] width 372 height 248
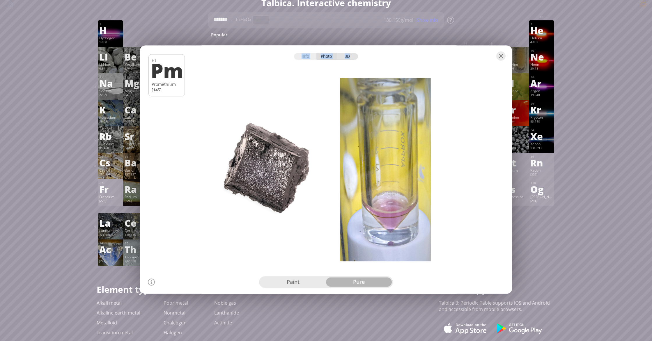
click at [349, 57] on div "3D" at bounding box center [347, 56] width 21 height 7
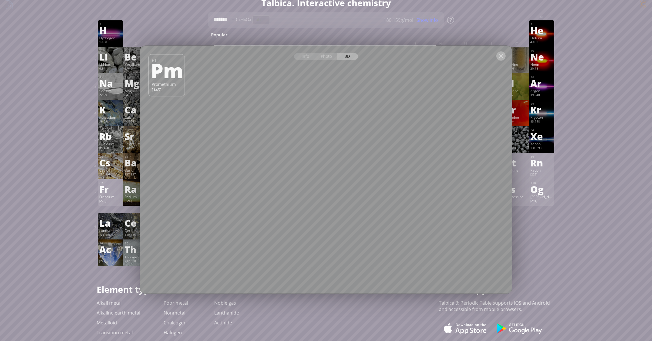
click at [503, 56] on div at bounding box center [500, 55] width 9 height 9
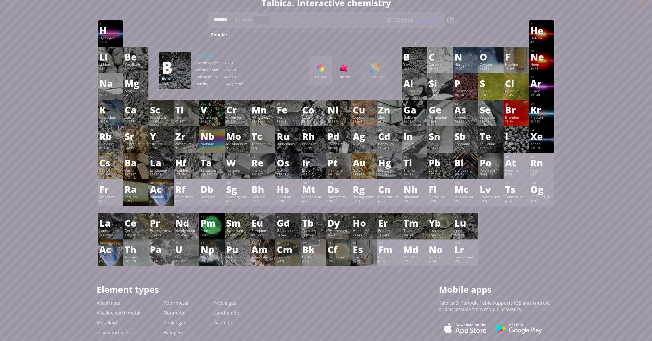
click at [378, 72] on div "Colors Photos Heatmaps Heatmaps Normal mode Melting point Boiling point Density…" at bounding box center [348, 70] width 79 height 29
click at [310, 246] on div "Bk" at bounding box center [313, 249] width 22 height 9
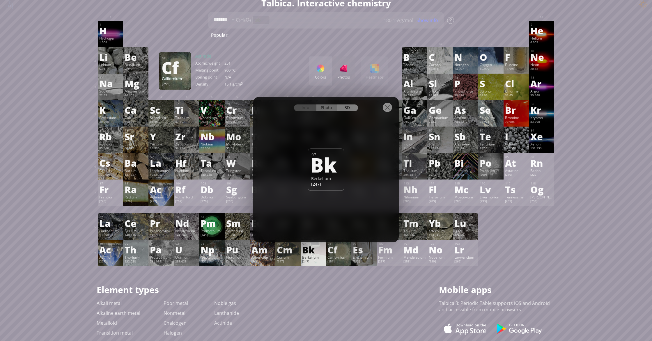
click at [328, 111] on div "Photo" at bounding box center [326, 107] width 21 height 7
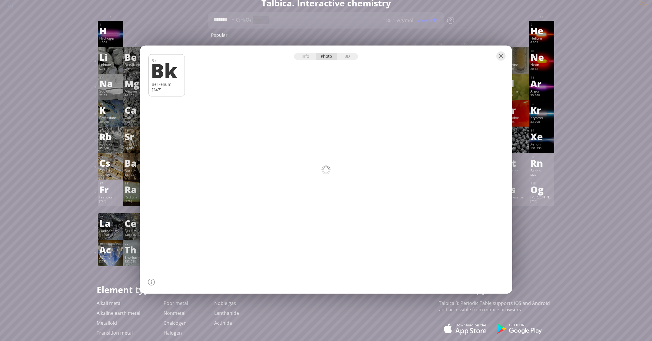
click at [329, 109] on div at bounding box center [326, 169] width 376 height 251
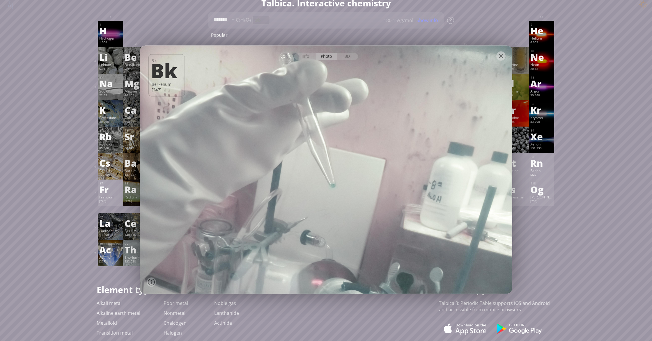
drag, startPoint x: 358, startPoint y: 117, endPoint x: 330, endPoint y: 125, distance: 28.9
click at [332, 123] on div at bounding box center [326, 169] width 376 height 251
click at [337, 184] on div at bounding box center [326, 169] width 376 height 251
click at [333, 186] on div at bounding box center [326, 169] width 376 height 251
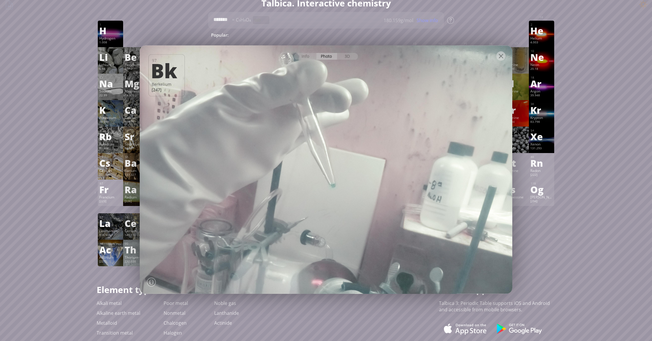
click at [343, 54] on div "3D" at bounding box center [347, 56] width 21 height 7
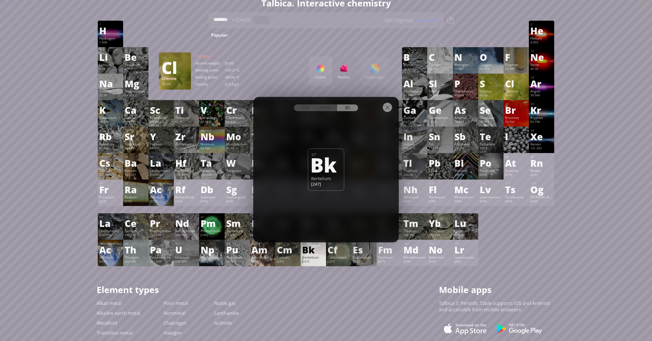
click at [520, 98] on div "35.45" at bounding box center [516, 95] width 22 height 5
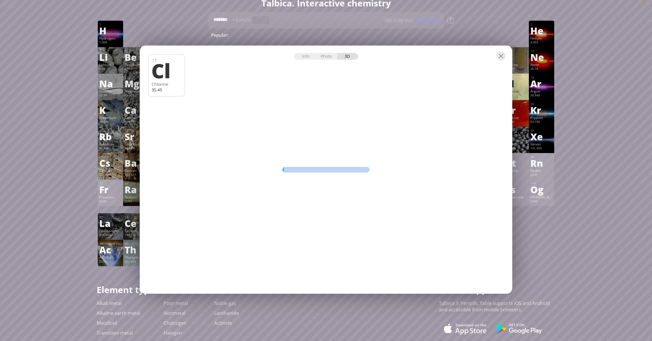
click at [561, 52] on div "Summary Molecular formula Molecular weight Exact mass Monoisotopic mass Classif…" at bounding box center [325, 240] width 471 height 493
click at [503, 56] on div at bounding box center [500, 55] width 9 height 9
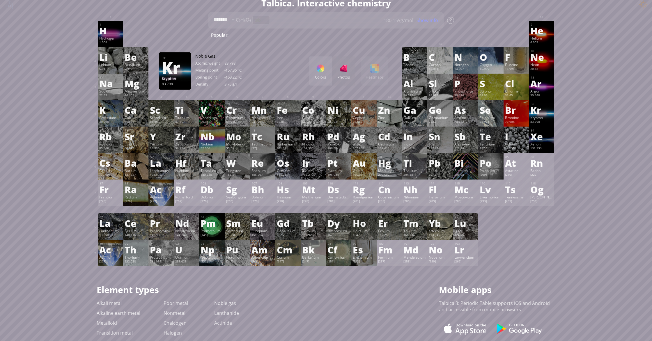
click at [547, 114] on div "Kr" at bounding box center [541, 109] width 22 height 9
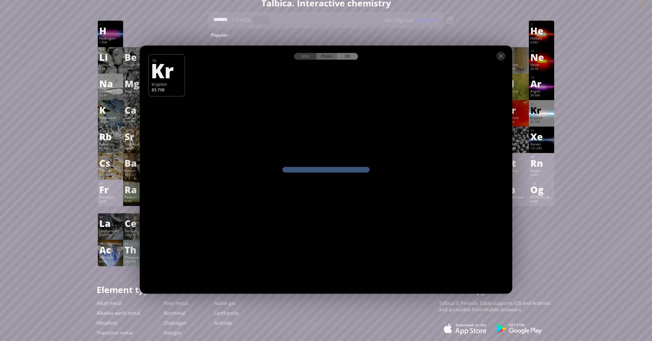
click at [326, 59] on div "Photo" at bounding box center [326, 56] width 21 height 7
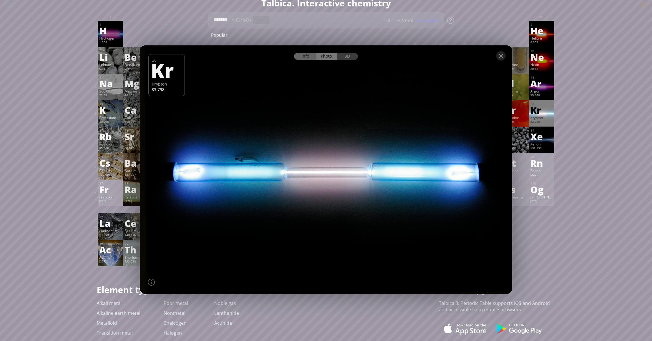
click at [301, 58] on div "Info" at bounding box center [305, 56] width 22 height 7
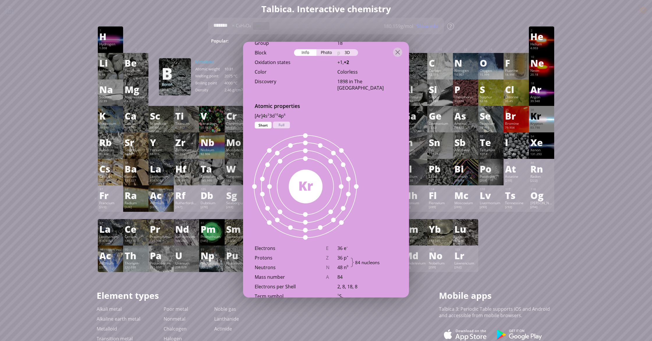
scroll to position [265, 0]
click at [279, 128] on div "Full" at bounding box center [281, 126] width 17 height 7
click at [267, 127] on div "Short" at bounding box center [263, 126] width 17 height 7
click at [284, 127] on div "Full" at bounding box center [281, 126] width 17 height 7
drag, startPoint x: 263, startPoint y: 127, endPoint x: 348, endPoint y: 148, distance: 87.1
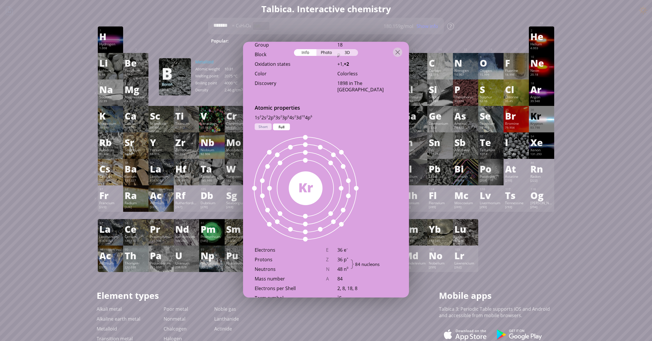
click at [263, 127] on div "Short" at bounding box center [263, 126] width 17 height 7
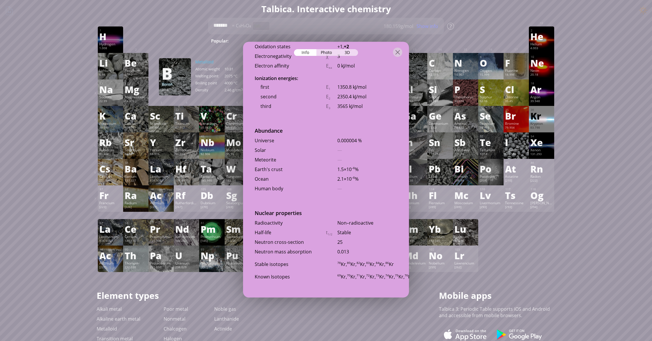
scroll to position [1188, 0]
click at [482, 179] on div "Polonium" at bounding box center [490, 176] width 22 height 5
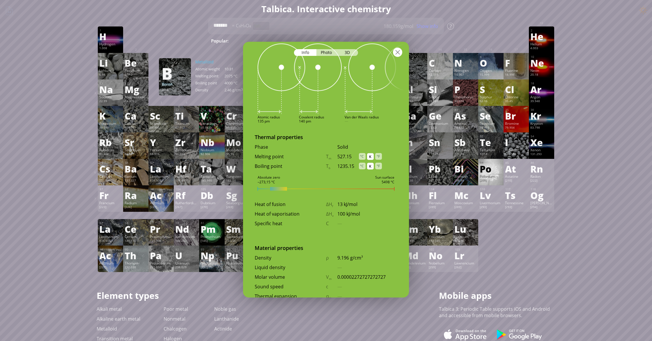
scroll to position [585, 0]
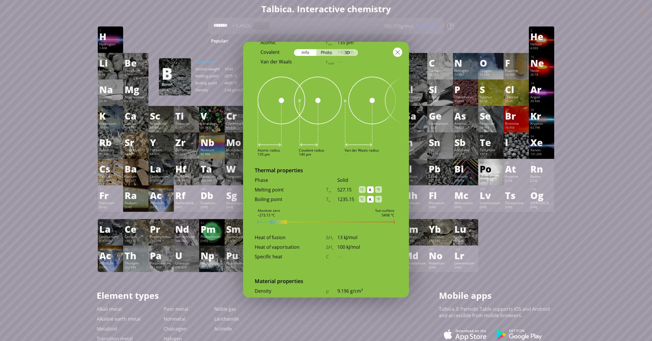
click at [398, 50] on div at bounding box center [397, 52] width 9 height 9
